Goal: Task Accomplishment & Management: Manage account settings

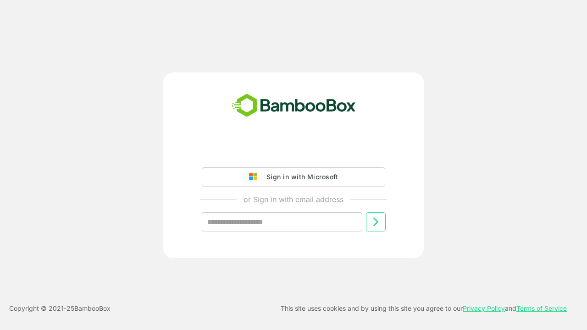
type input "**********"
click at [375, 222] on icon at bounding box center [375, 221] width 11 height 11
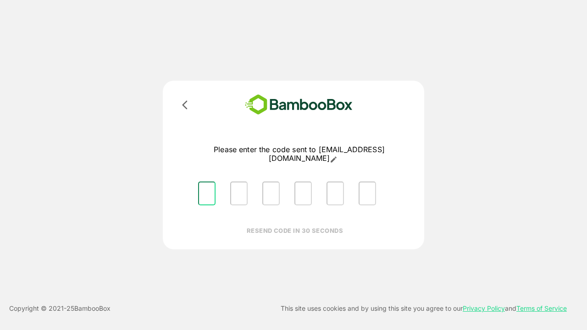
type input "*"
